Goal: Task Accomplishment & Management: Use online tool/utility

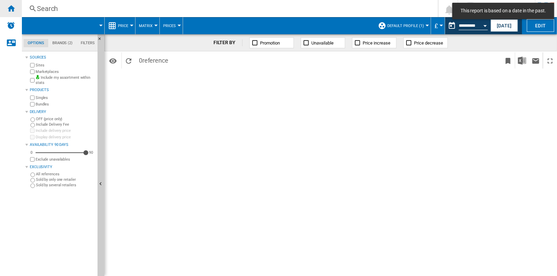
click at [12, 7] on ng-md-icon "Home" at bounding box center [11, 8] width 8 height 8
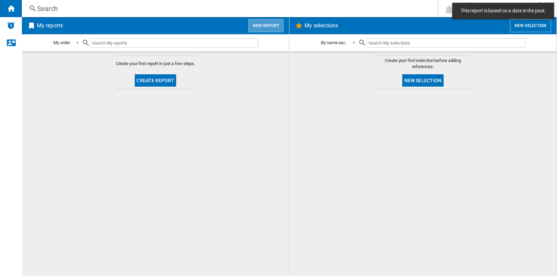
click at [265, 26] on button "New report" at bounding box center [265, 25] width 35 height 13
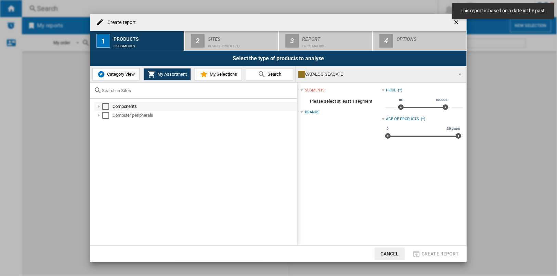
click at [105, 106] on div "Select" at bounding box center [105, 106] width 7 height 7
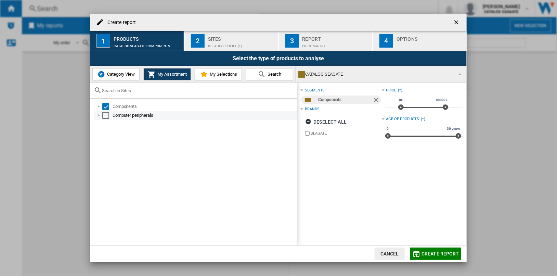
click at [105, 116] on div "Select" at bounding box center [105, 115] width 7 height 7
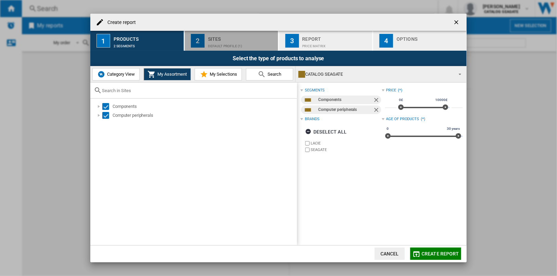
click at [230, 45] on div "Default profile (1)" at bounding box center [241, 44] width 67 height 7
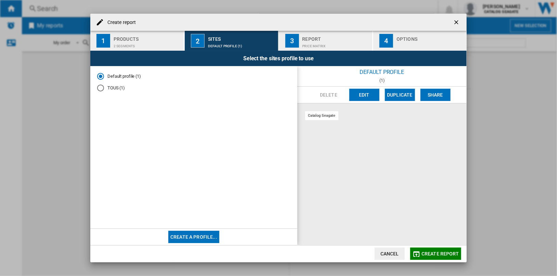
click at [362, 96] on button "Edit" at bounding box center [364, 95] width 30 height 12
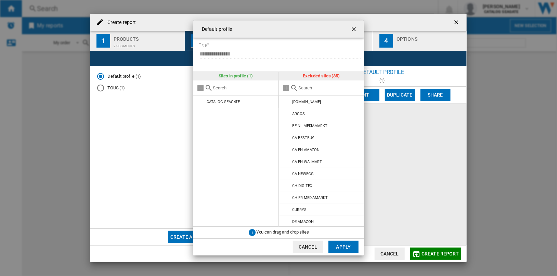
click at [310, 88] on input "text" at bounding box center [329, 87] width 62 height 5
type input "amazon"
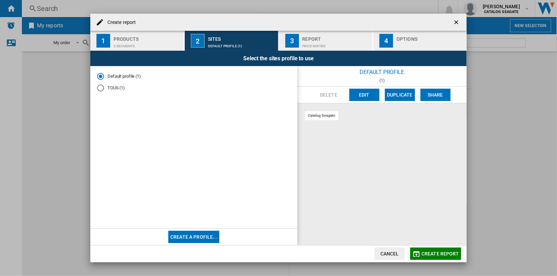
click at [209, 236] on button "Create a profile..." at bounding box center [193, 236] width 51 height 12
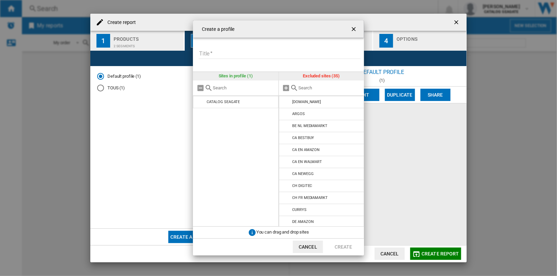
click at [237, 53] on input "Title" at bounding box center [280, 54] width 162 height 10
type input "******"
click at [329, 88] on input "{{::title}} {{::getI18NText('BUTTONS.CANCEL')}} ..." at bounding box center [329, 87] width 62 height 5
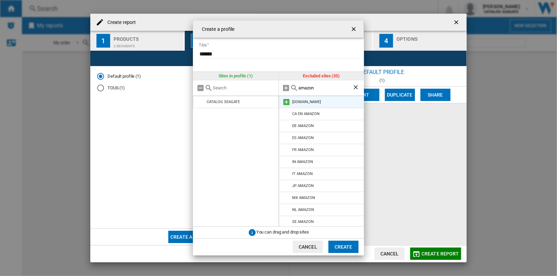
type input "amazon"
click at [286, 100] on md-icon "{{::title}} {{::getI18NText('BUTTONS.CANCEL')}} ..." at bounding box center [286, 102] width 8 height 8
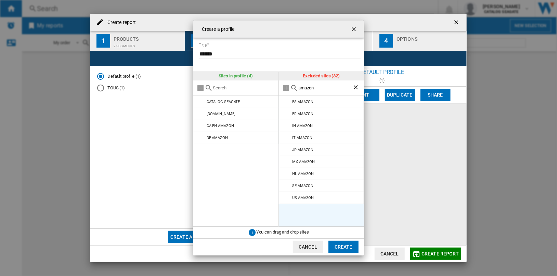
click at [286, 100] on md-icon "{{::title}} {{::getI18NText('BUTTONS.CANCEL')}} ..." at bounding box center [286, 102] width 8 height 8
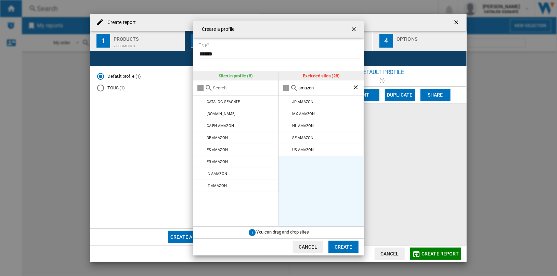
click at [286, 100] on md-icon "{{::title}} {{::getI18NText('BUTTONS.CANCEL')}} ..." at bounding box center [286, 102] width 8 height 8
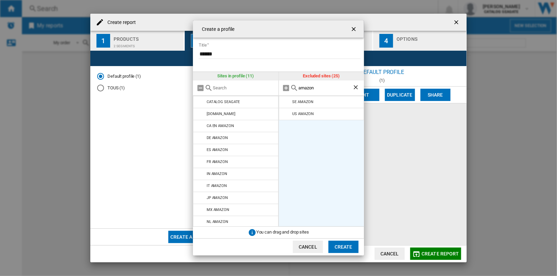
click at [286, 100] on md-icon "{{::title}} {{::getI18NText('BUTTONS.CANCEL')}} ..." at bounding box center [286, 102] width 8 height 8
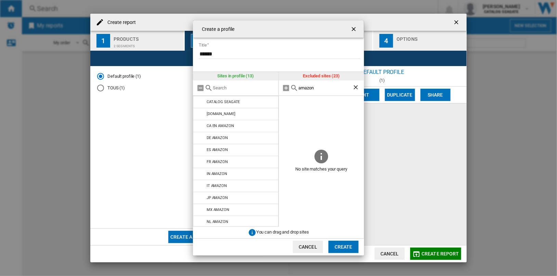
click at [344, 246] on button "Create" at bounding box center [343, 246] width 30 height 12
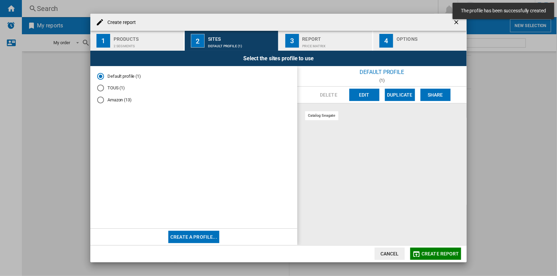
click at [122, 99] on md-radio-button "Amazon (13)" at bounding box center [193, 100] width 193 height 6
click at [337, 41] on div "Price Matrix" at bounding box center [335, 44] width 67 height 7
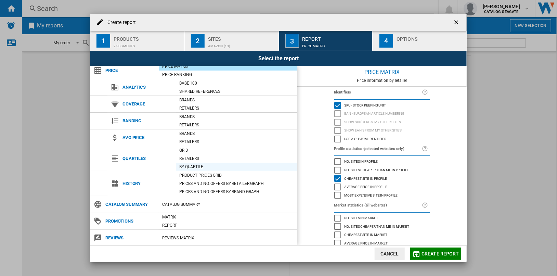
scroll to position [5, 0]
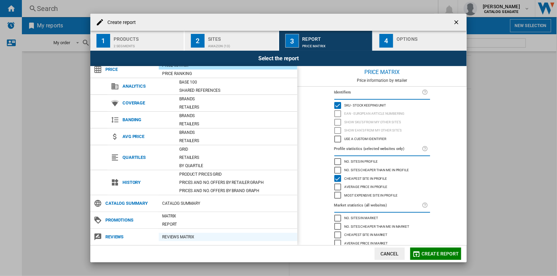
click at [229, 238] on div "REVIEWS Matrix" at bounding box center [228, 236] width 138 height 7
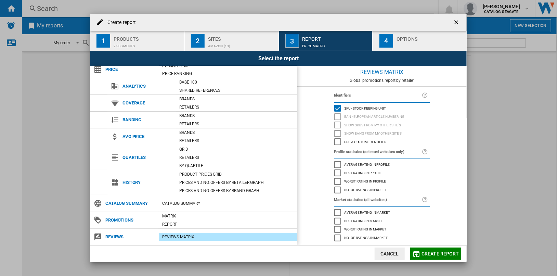
click at [434, 251] on span "Create report" at bounding box center [440, 253] width 38 height 5
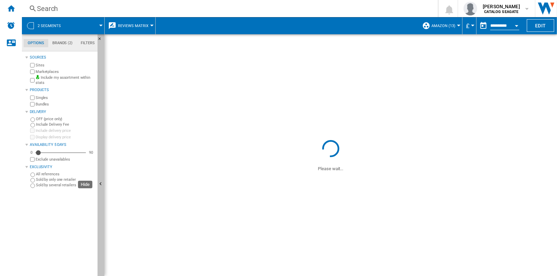
click at [103, 128] on button "Hide" at bounding box center [100, 184] width 7 height 300
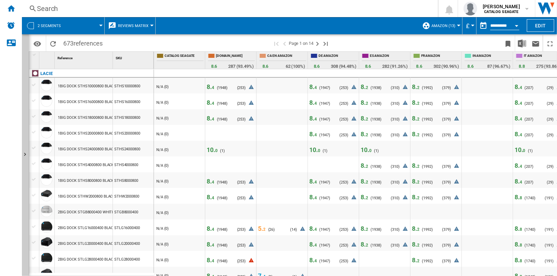
click at [212, 84] on span "4" at bounding box center [213, 86] width 2 height 7
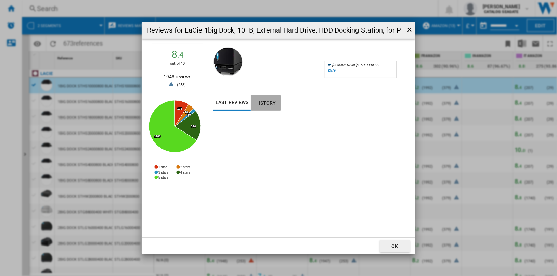
click at [265, 100] on button "History" at bounding box center [266, 102] width 30 height 15
click at [239, 105] on button "Last reviews" at bounding box center [231, 102] width 37 height 15
click at [461, 139] on div "Reviews for LaCie 1big Dock, 10TB, External Hard Drive, HDD Docking Station, fo…" at bounding box center [278, 138] width 557 height 276
click at [411, 30] on ng-md-icon "getI18NText('BUTTONS.CLOSE_DIALOG')" at bounding box center [410, 30] width 8 height 8
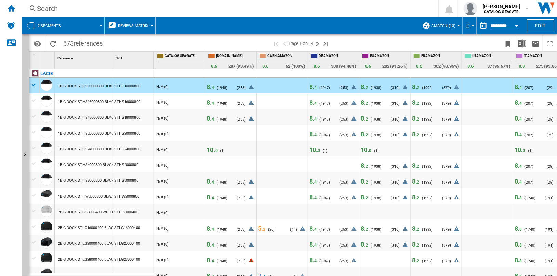
click at [368, 85] on div "8. 2" at bounding box center [364, 87] width 9 height 4
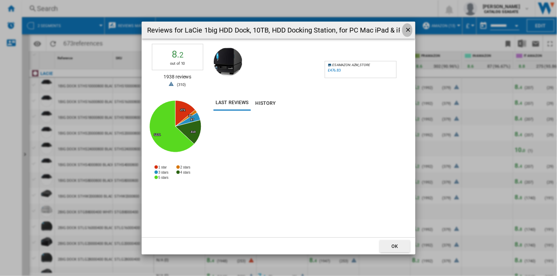
click at [409, 29] on ng-md-icon "getI18NText('BUTTONS.CLOSE_DIALOG')" at bounding box center [408, 30] width 8 height 8
